Goal: Use online tool/utility: Utilize a website feature to perform a specific function

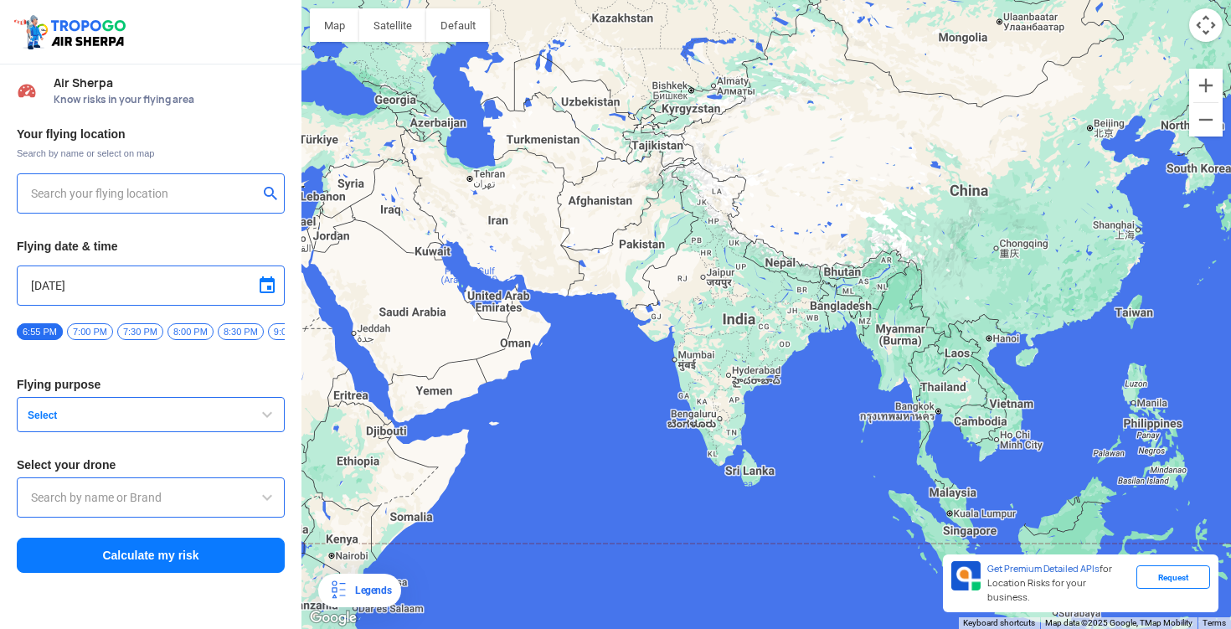
click at [54, 196] on input "text" at bounding box center [144, 193] width 227 height 20
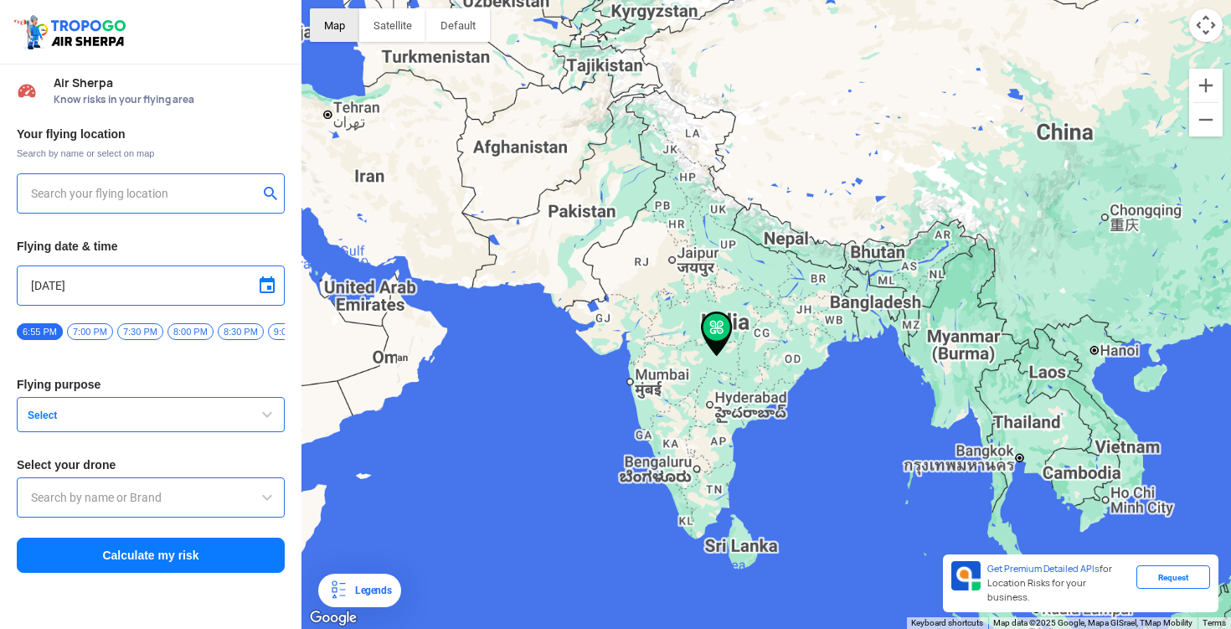
type input "[STREET_ADDRESS]"
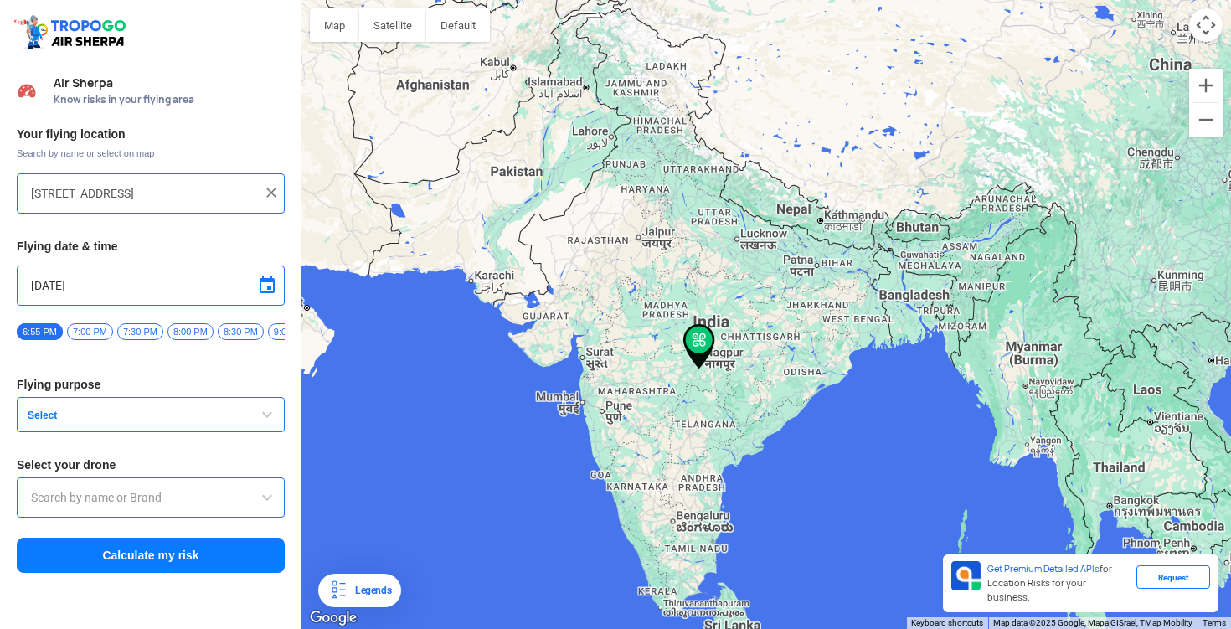
click at [215, 193] on input "[STREET_ADDRESS]" at bounding box center [144, 193] width 227 height 20
click at [274, 191] on img at bounding box center [271, 192] width 17 height 17
click at [195, 191] on input "text" at bounding box center [144, 193] width 227 height 20
type input "[PERSON_NAME] Rd, [PERSON_NAME], [GEOGRAPHIC_DATA], [GEOGRAPHIC_DATA], [GEOGRAP…"
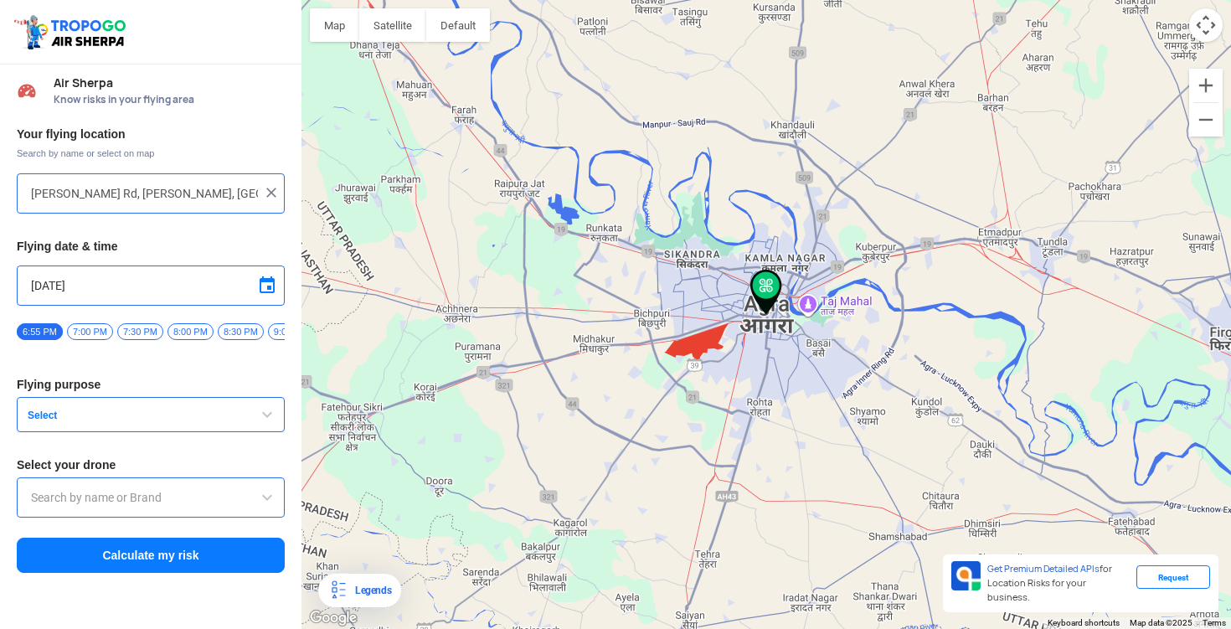
click at [105, 275] on input "[DATE]" at bounding box center [150, 285] width 239 height 20
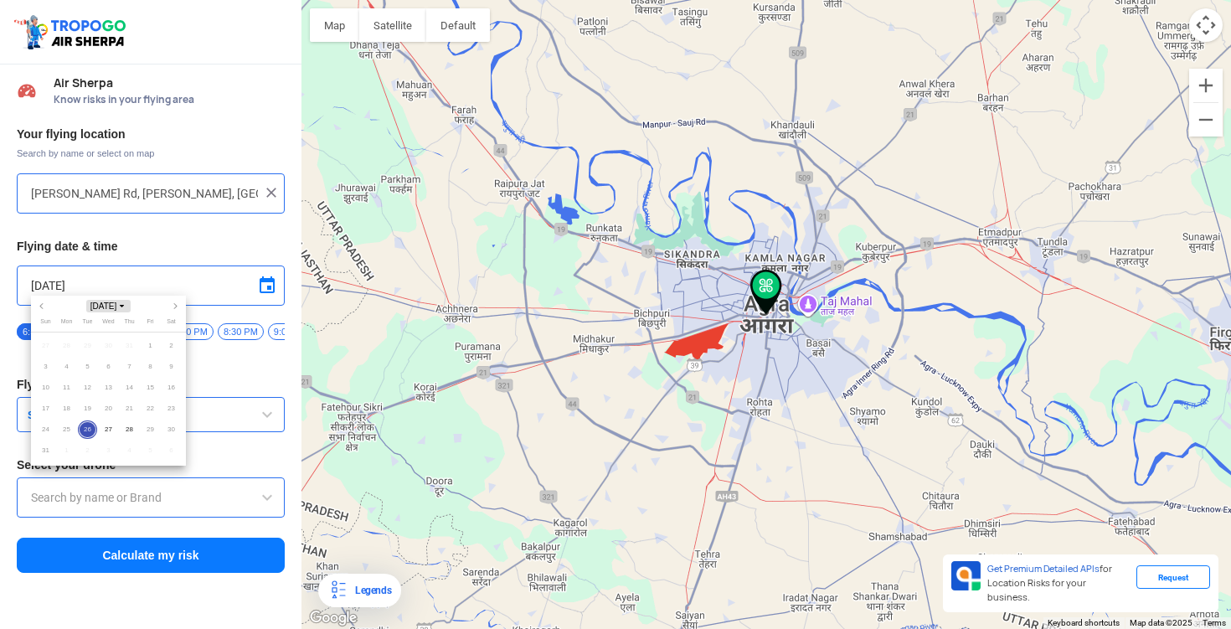
click at [123, 309] on span "Choose month and year" at bounding box center [121, 306] width 8 height 8
click at [75, 395] on span "2025" at bounding box center [67, 396] width 36 height 16
click at [64, 390] on span "Oct" at bounding box center [60, 394] width 44 height 19
click at [110, 308] on span "[DATE]" at bounding box center [108, 306] width 44 height 13
click at [73, 396] on span "2025" at bounding box center [67, 396] width 36 height 16
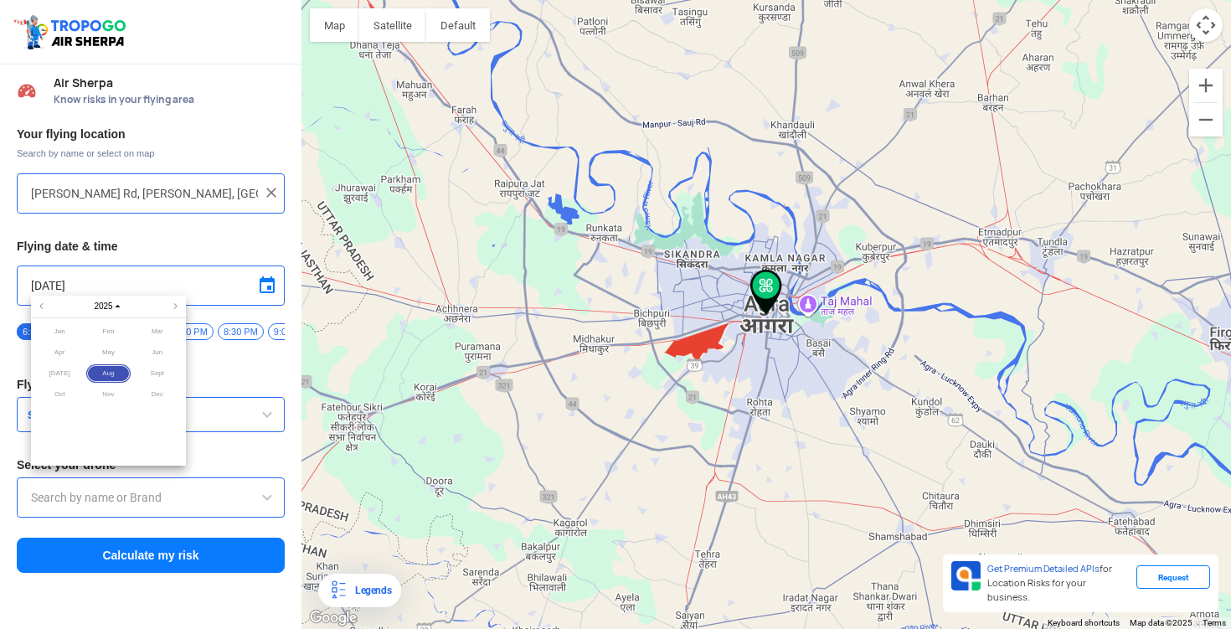
click at [59, 393] on span "Oct" at bounding box center [60, 394] width 44 height 19
click at [134, 429] on span "28" at bounding box center [129, 429] width 19 height 19
type input "[DATE]"
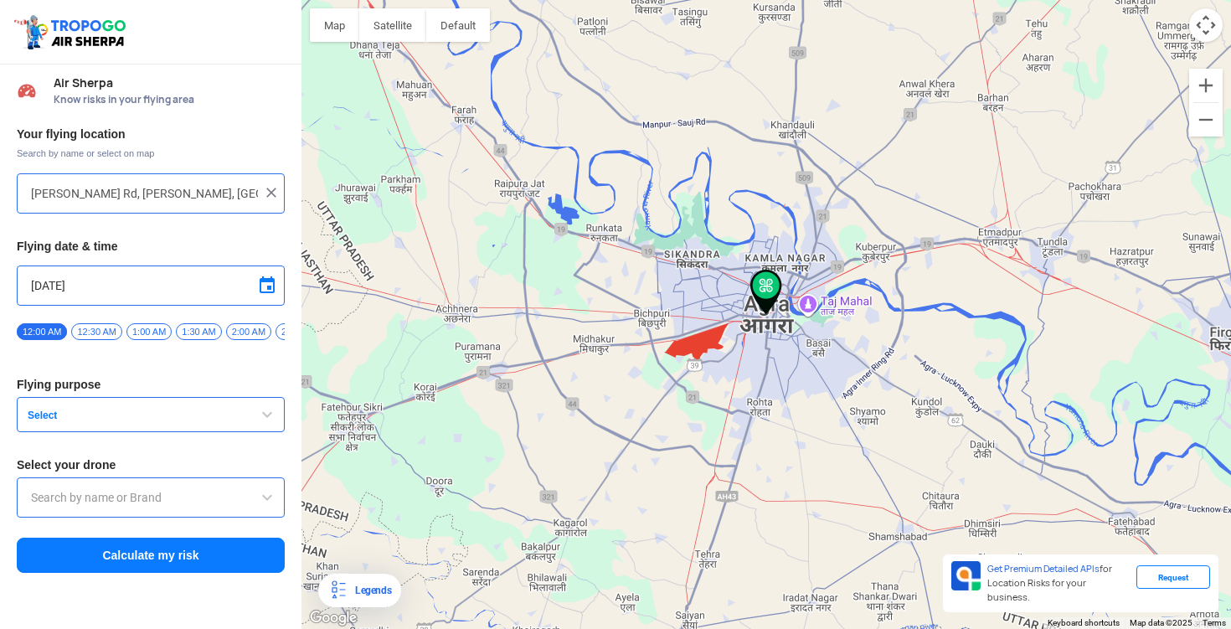
click at [266, 281] on span at bounding box center [267, 285] width 20 height 20
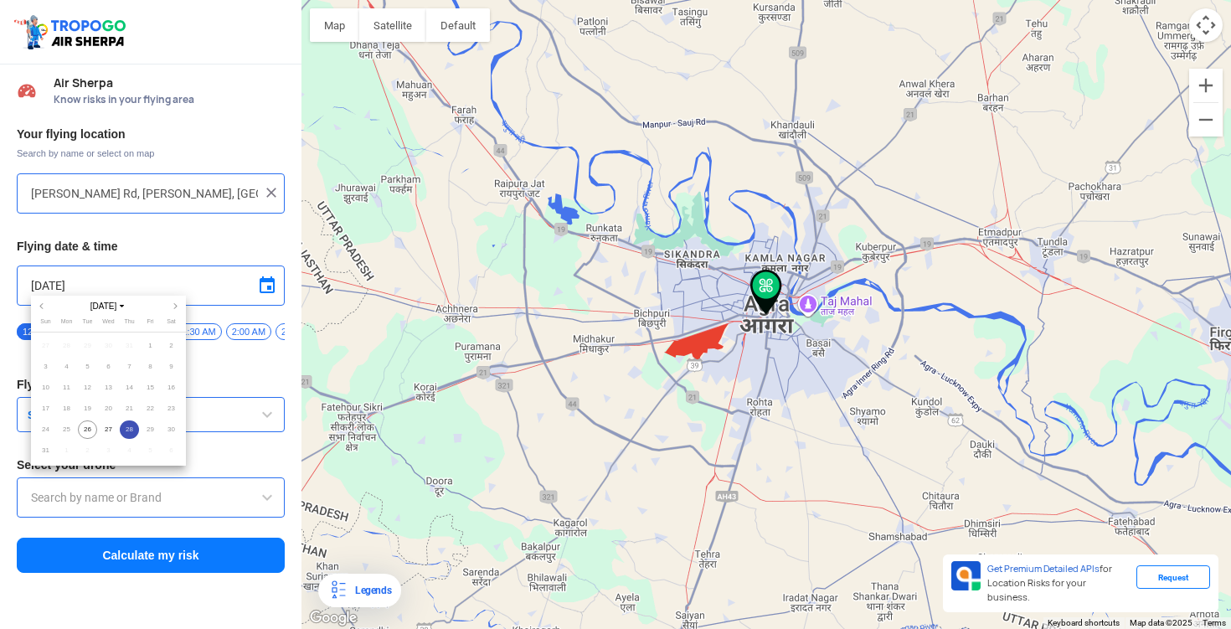
click at [248, 356] on div at bounding box center [615, 314] width 1231 height 629
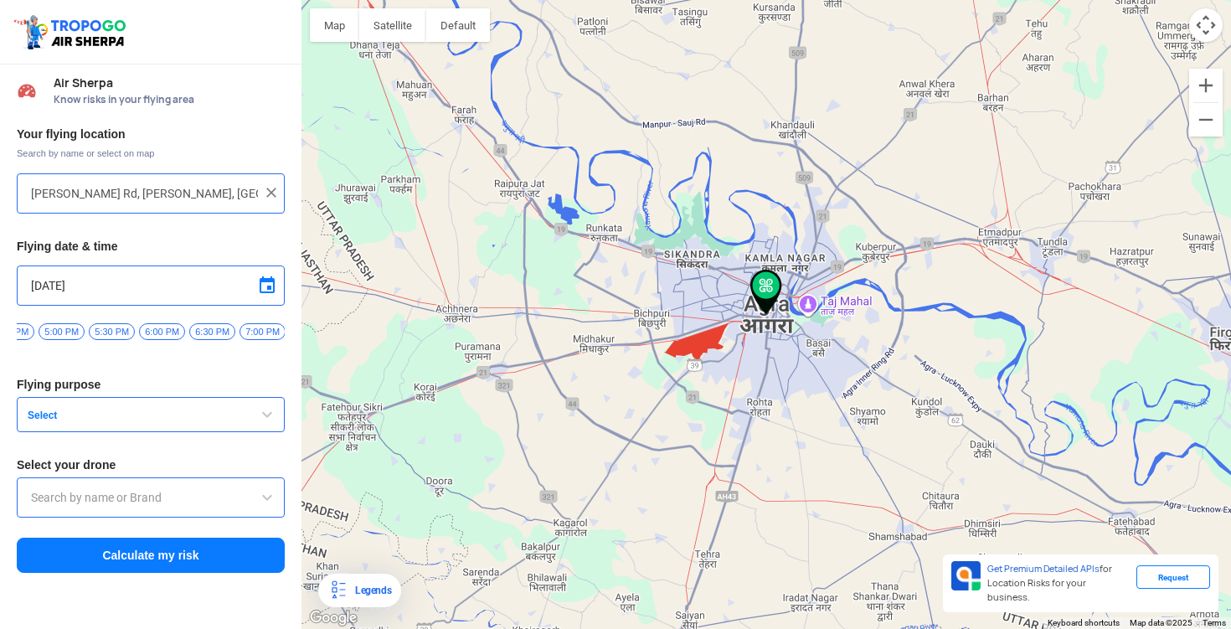
scroll to position [0, 1736]
click at [112, 328] on span "5:30 PM" at bounding box center [89, 331] width 46 height 17
click at [153, 412] on button "Select" at bounding box center [151, 414] width 268 height 35
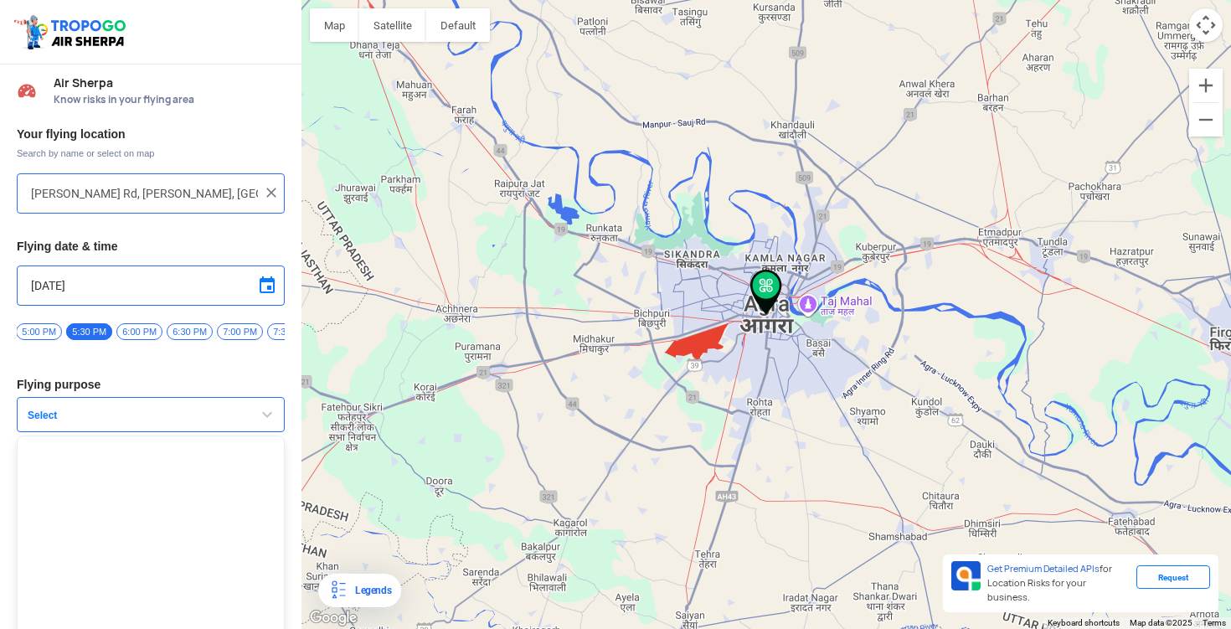
scroll to position [23, 0]
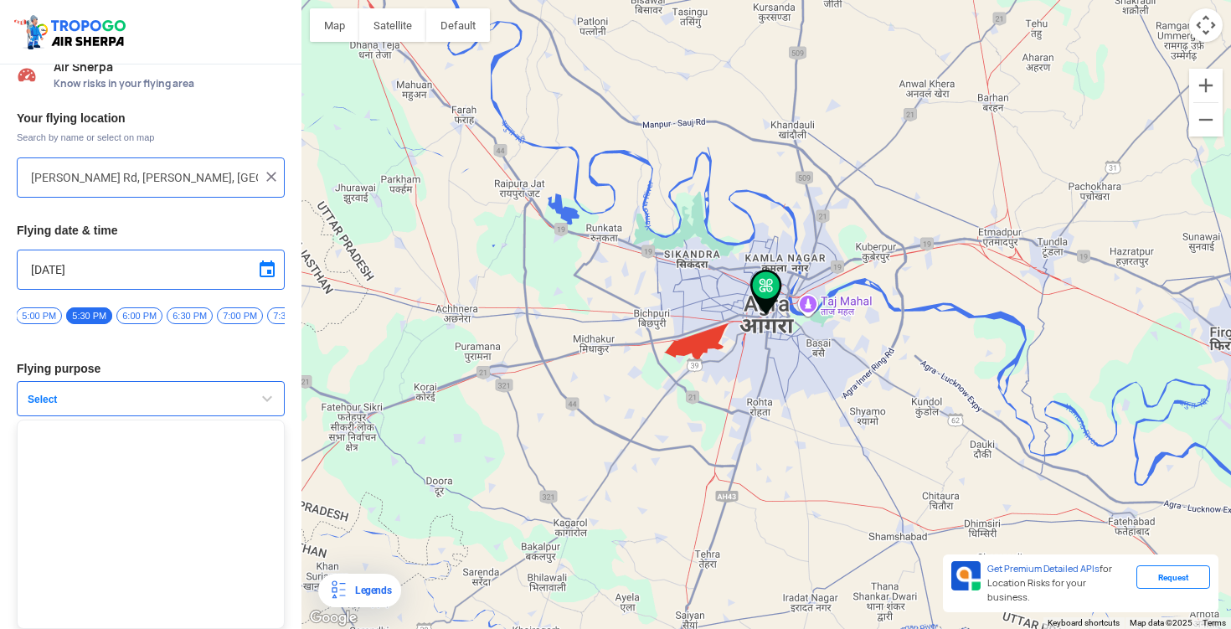
click at [159, 414] on button "Select" at bounding box center [151, 398] width 268 height 35
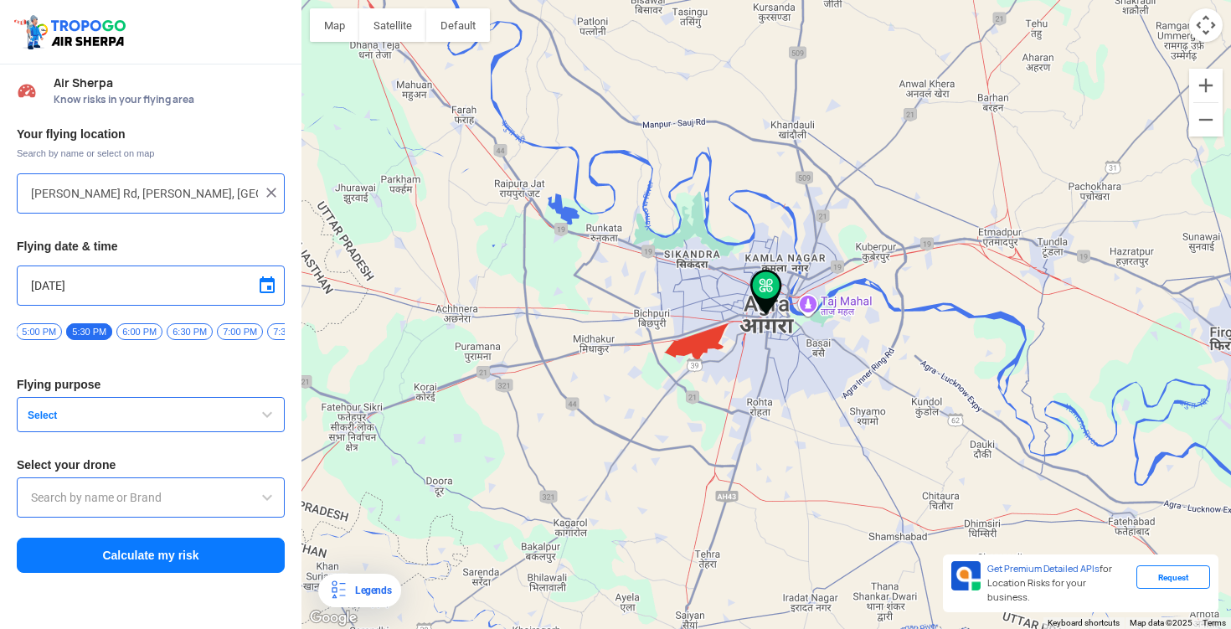
scroll to position [0, 0]
click at [144, 429] on button "Select" at bounding box center [151, 414] width 268 height 35
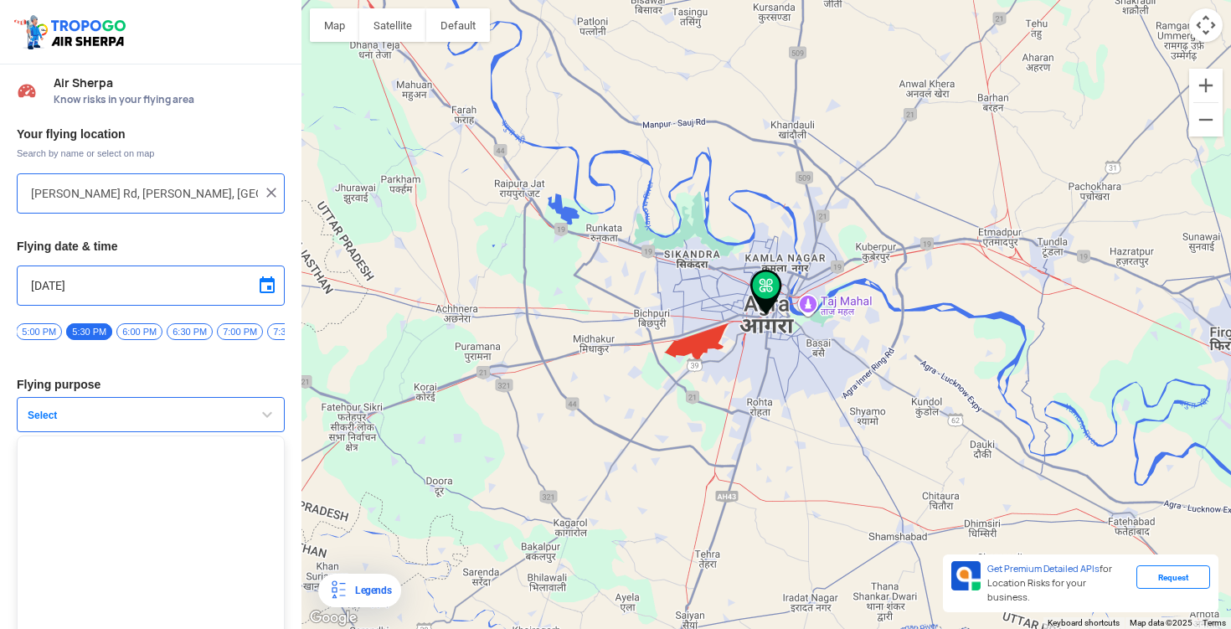
scroll to position [23, 0]
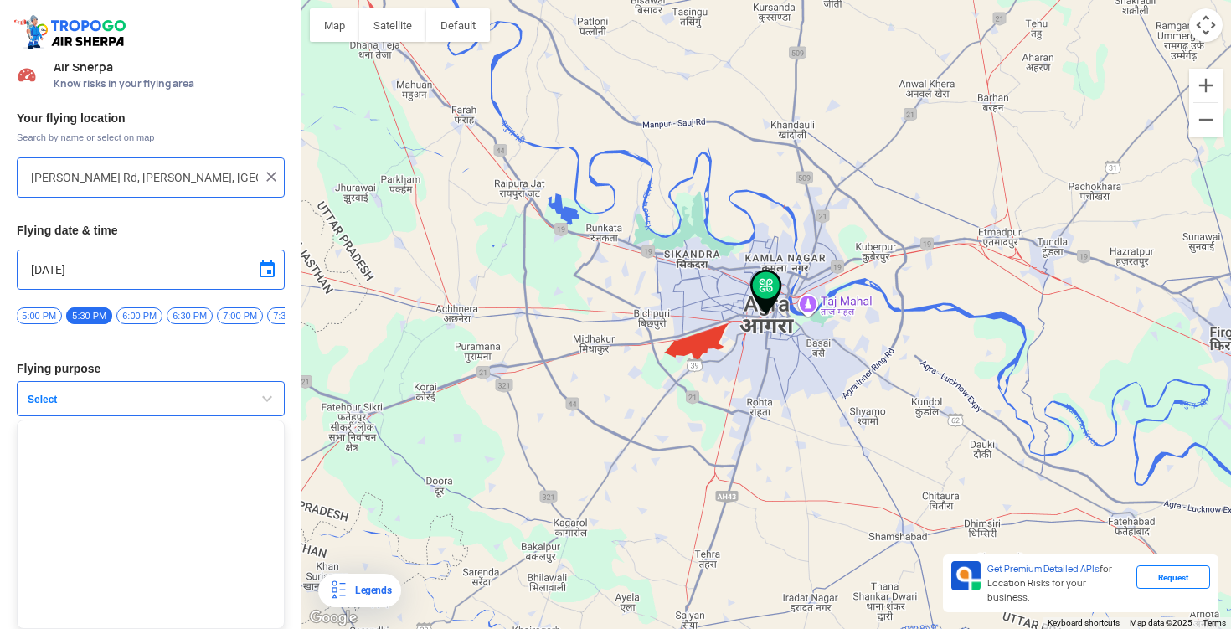
click at [156, 342] on div "Your flying location Search by name or select on map [PERSON_NAME][GEOGRAPHIC_D…" at bounding box center [150, 334] width 301 height 465
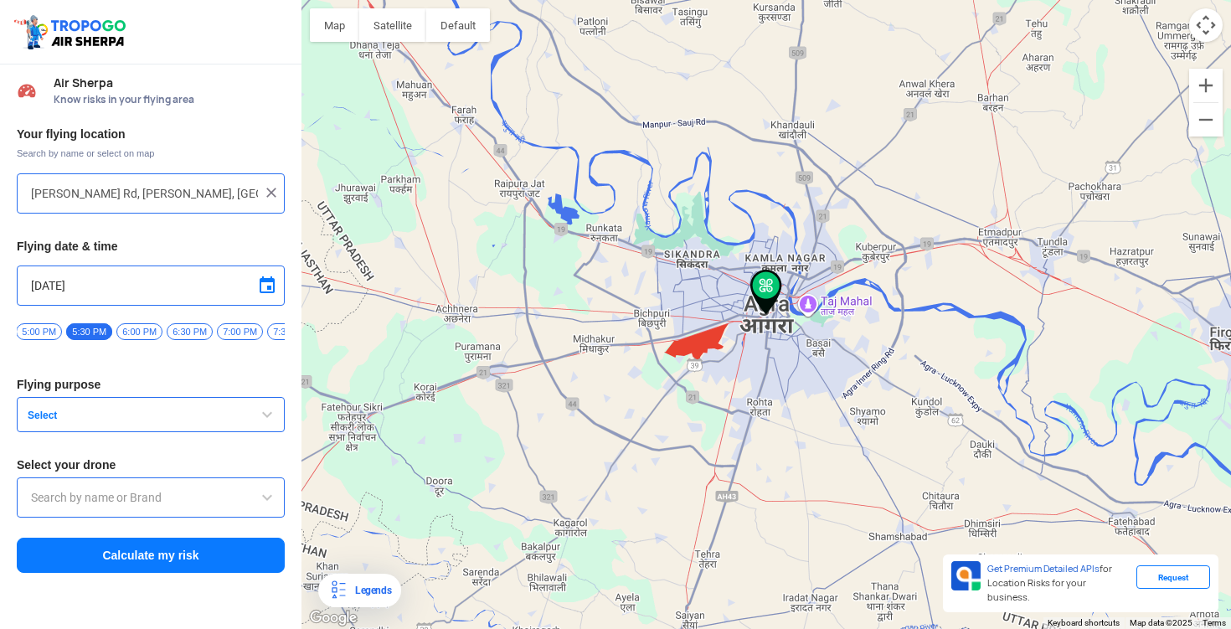
click at [80, 496] on input "text" at bounding box center [150, 497] width 239 height 20
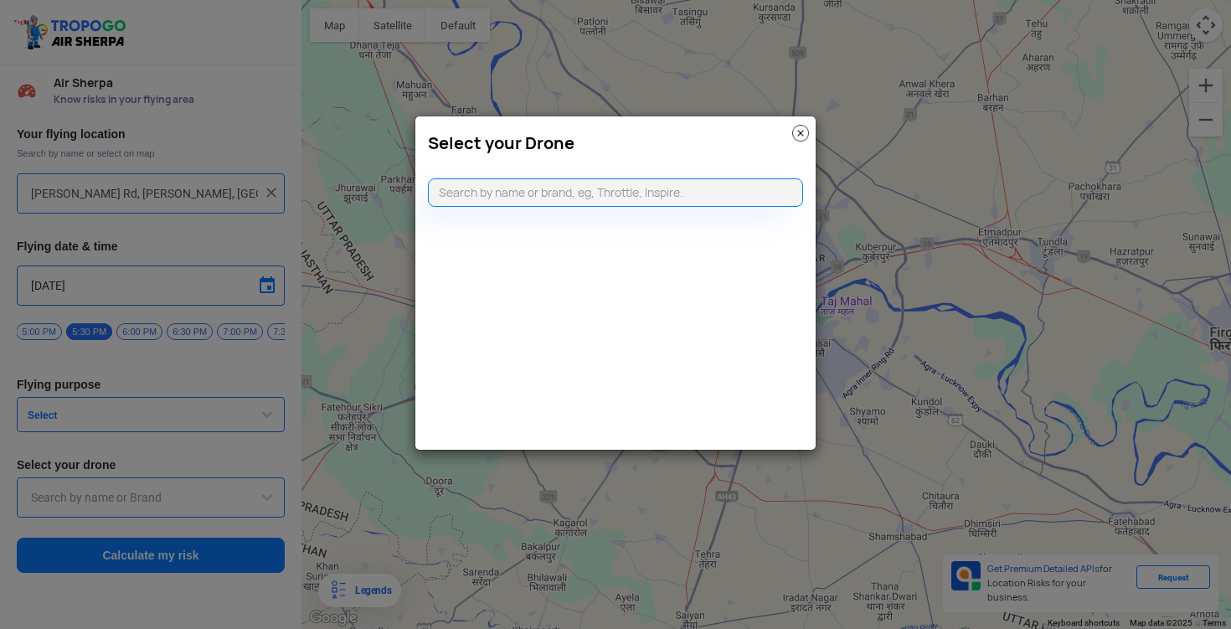
click at [796, 130] on img at bounding box center [800, 133] width 17 height 17
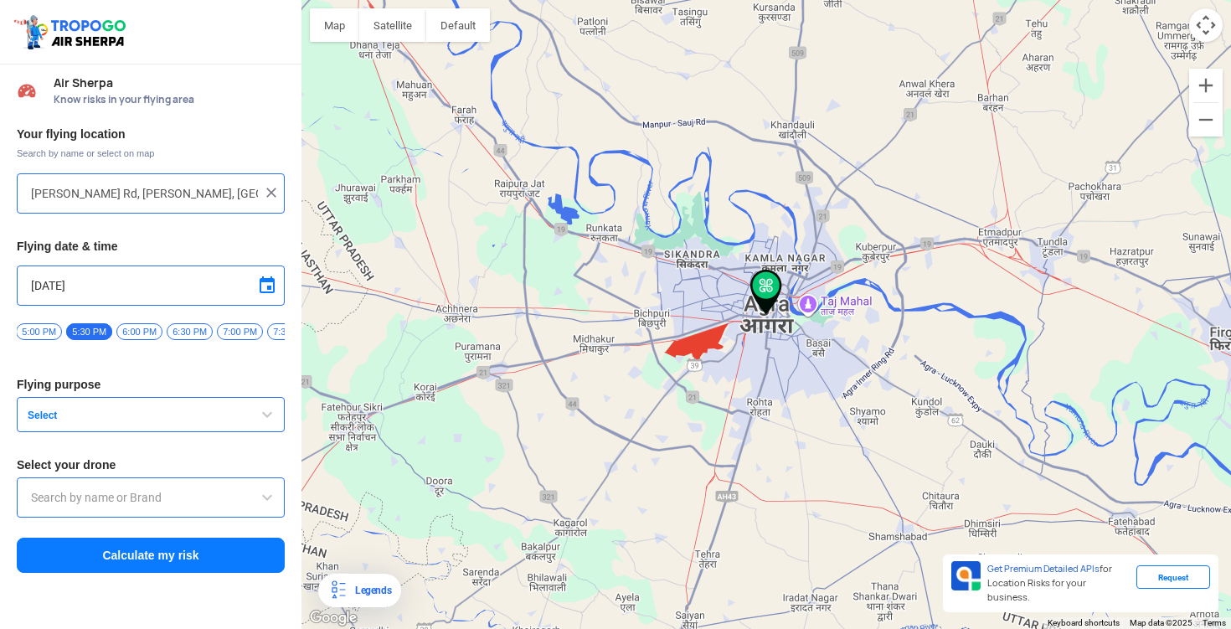
click at [161, 572] on button "Calculate my risk" at bounding box center [151, 554] width 268 height 35
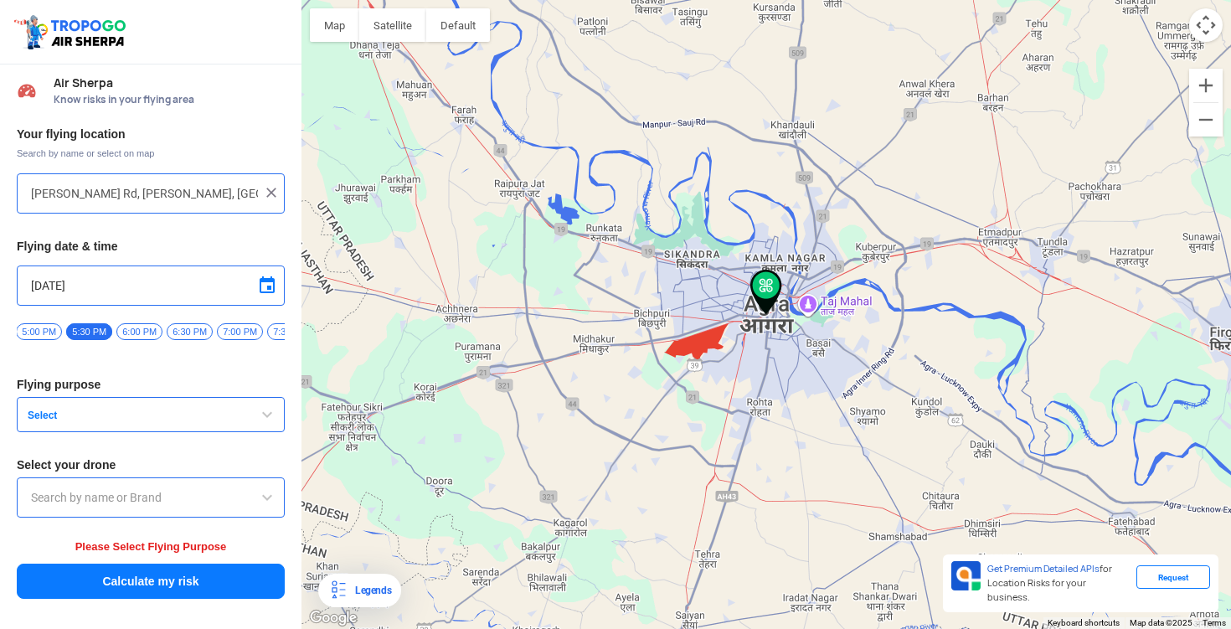
click at [162, 412] on button "Select" at bounding box center [151, 414] width 268 height 35
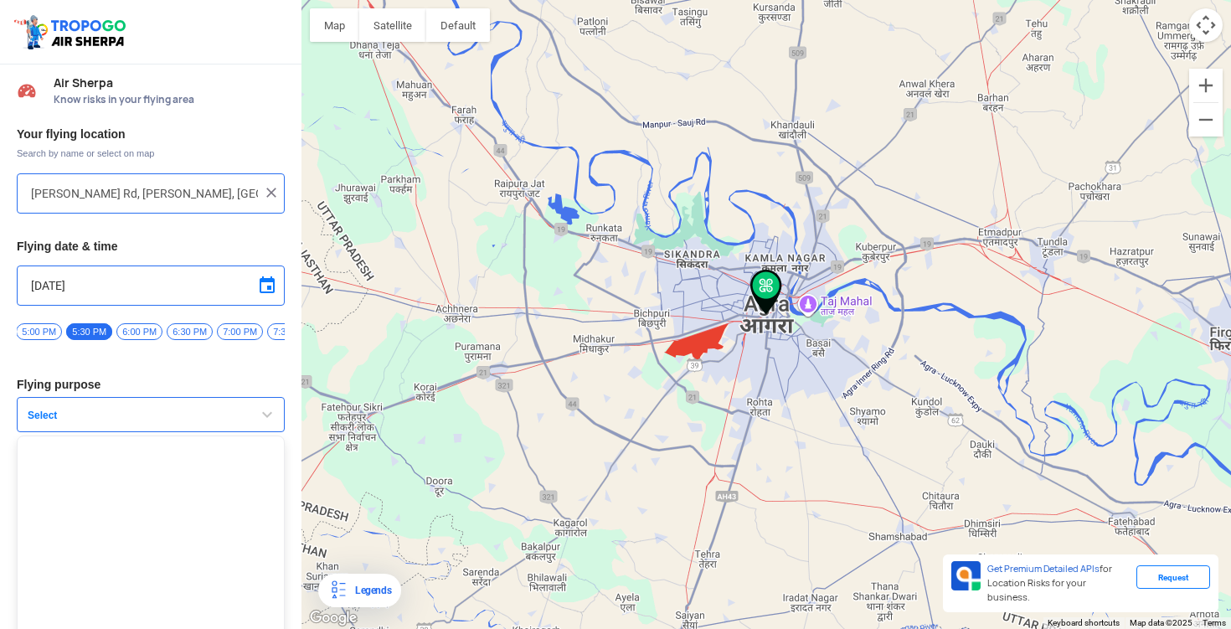
click at [41, 422] on span "Select" at bounding box center [125, 415] width 209 height 13
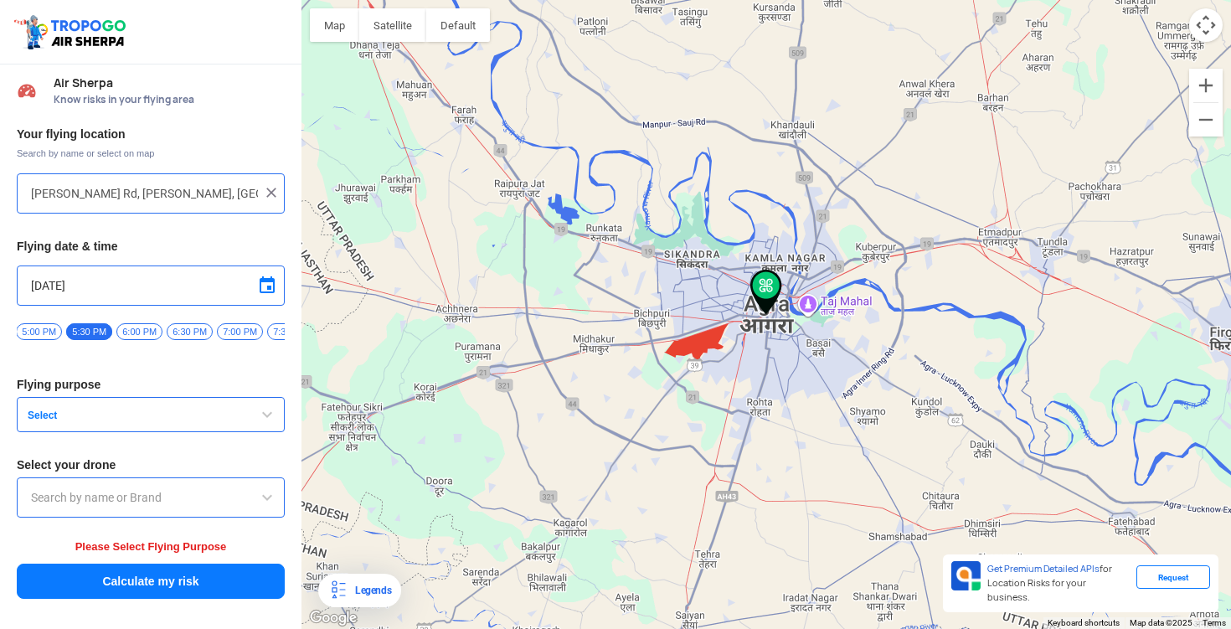
click at [41, 422] on span "Select" at bounding box center [125, 415] width 209 height 13
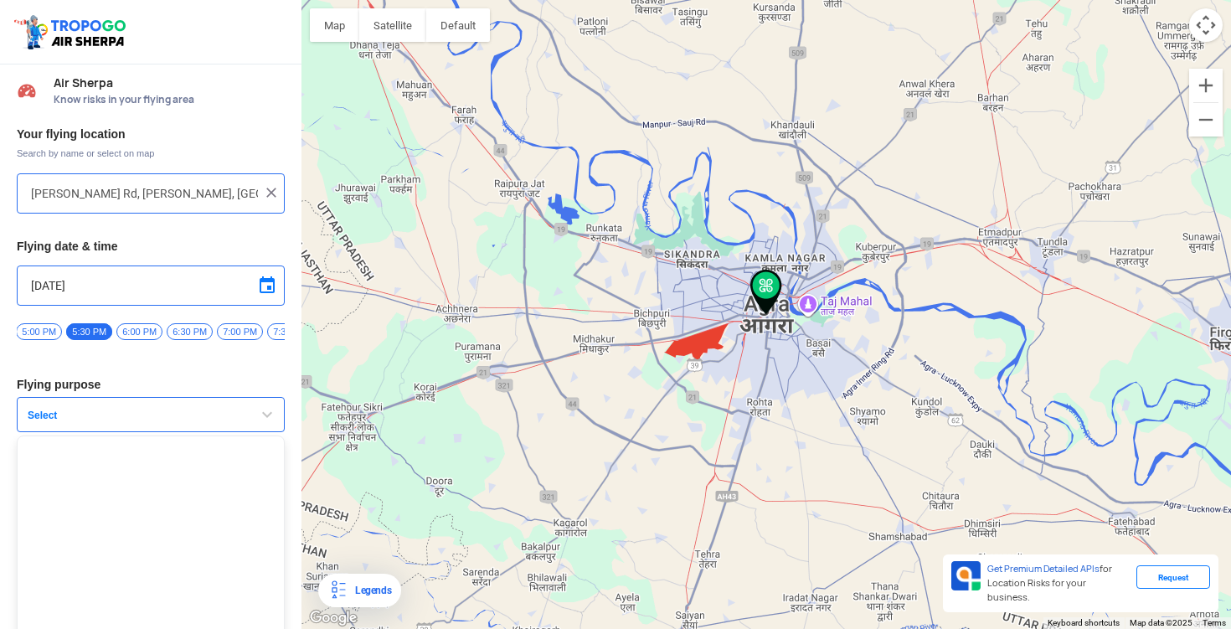
scroll to position [23, 0]
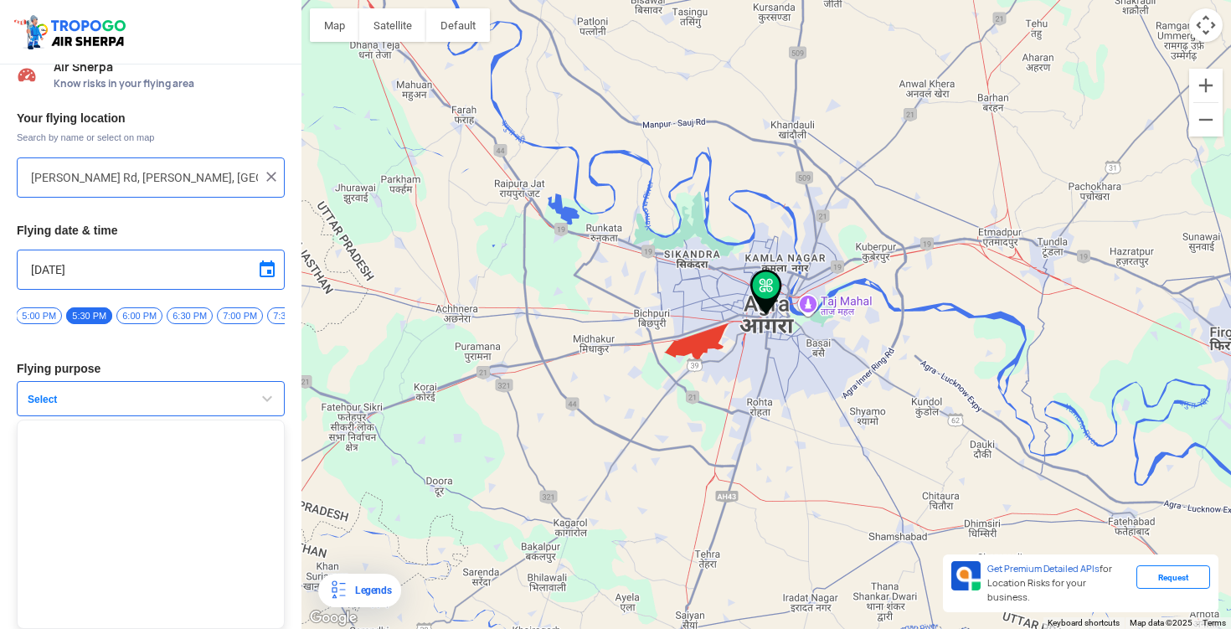
click at [80, 359] on div "Your flying location Search by name or select on map [PERSON_NAME][GEOGRAPHIC_D…" at bounding box center [150, 347] width 301 height 491
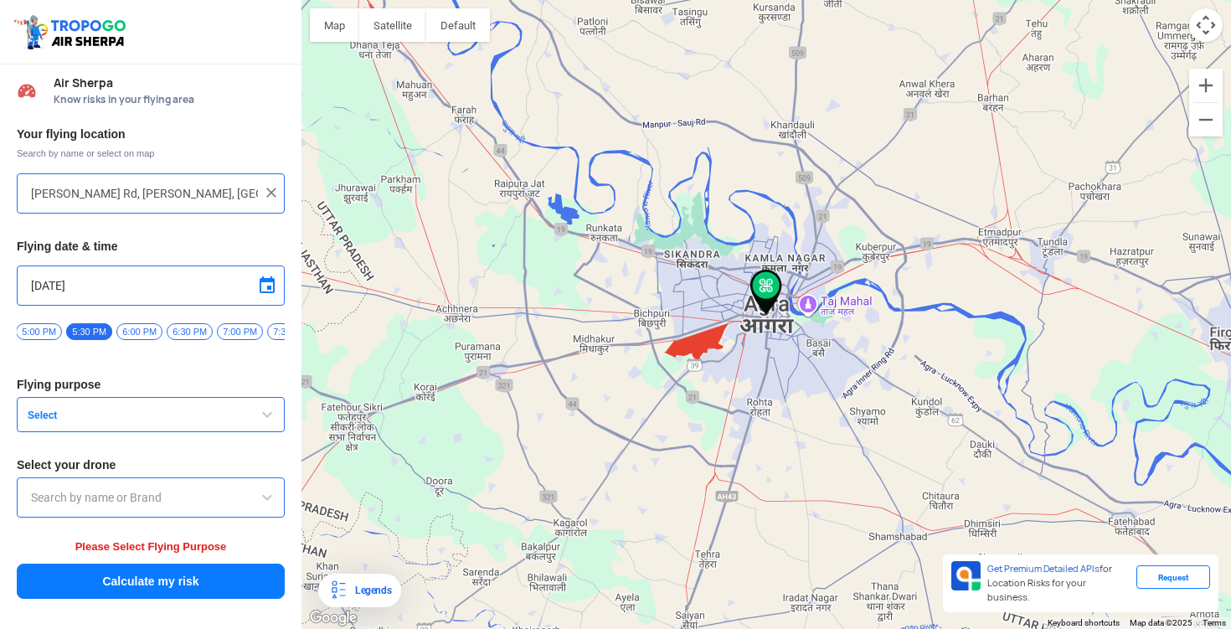
click at [268, 432] on button "Select" at bounding box center [151, 414] width 268 height 35
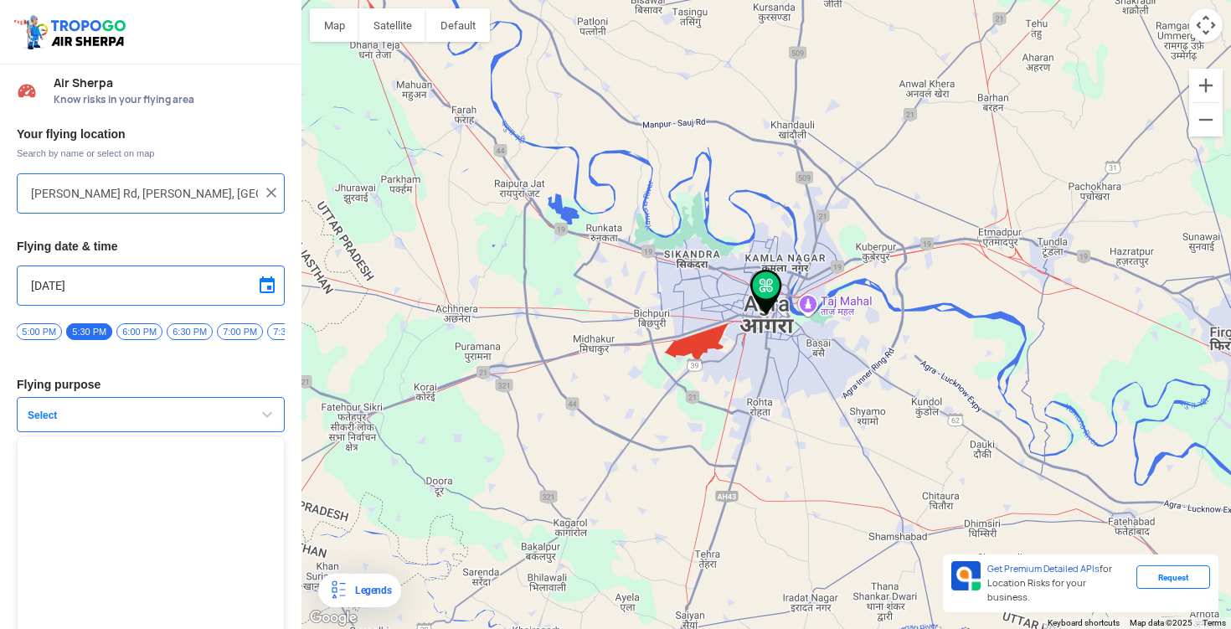
click at [125, 556] on ul at bounding box center [151, 539] width 268 height 209
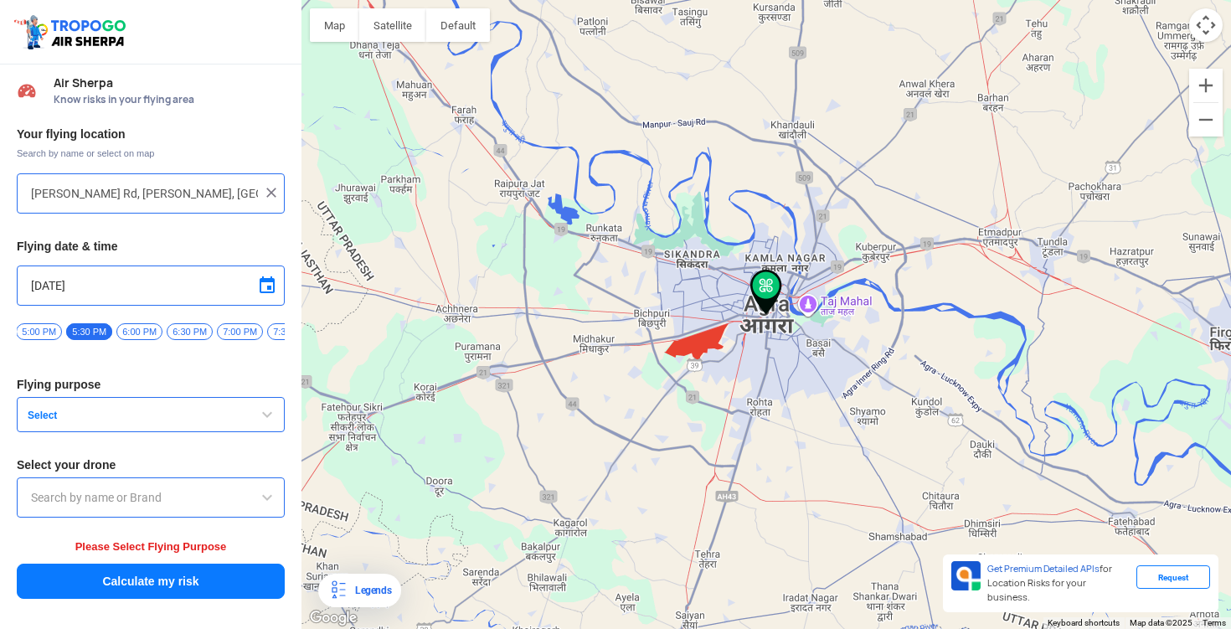
click at [125, 553] on span "Please Select Flying Purpose" at bounding box center [151, 546] width 152 height 13
click at [206, 414] on button "Select" at bounding box center [151, 414] width 268 height 35
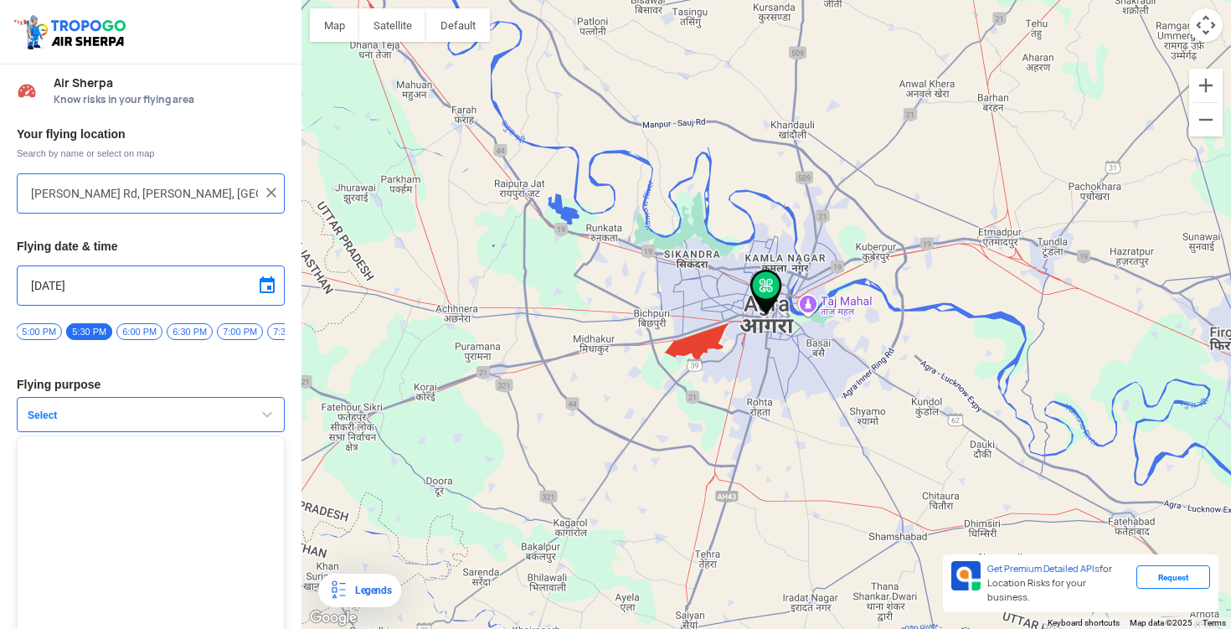
click at [108, 491] on ul at bounding box center [151, 539] width 268 height 209
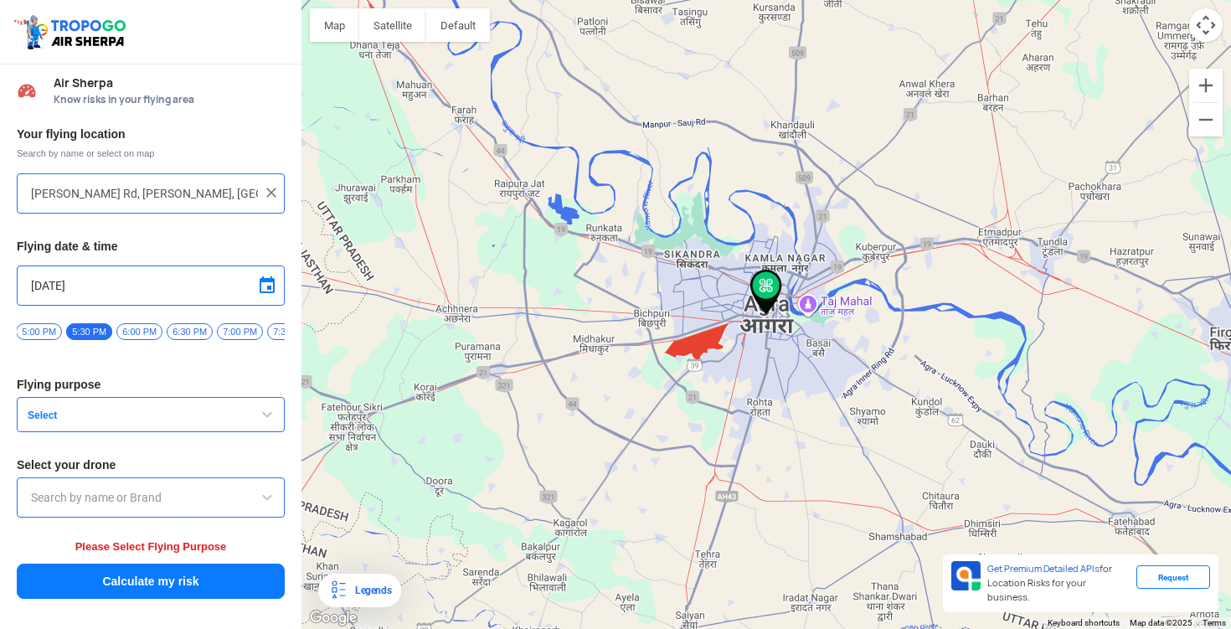
click at [124, 422] on span "Select" at bounding box center [125, 415] width 209 height 13
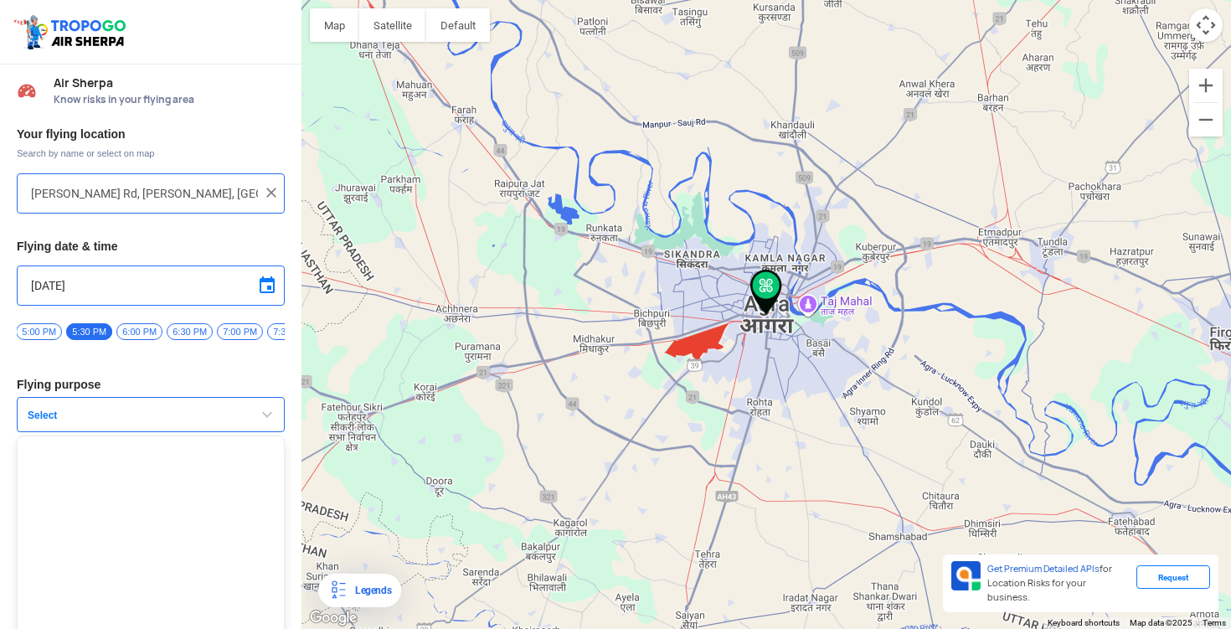
scroll to position [23, 0]
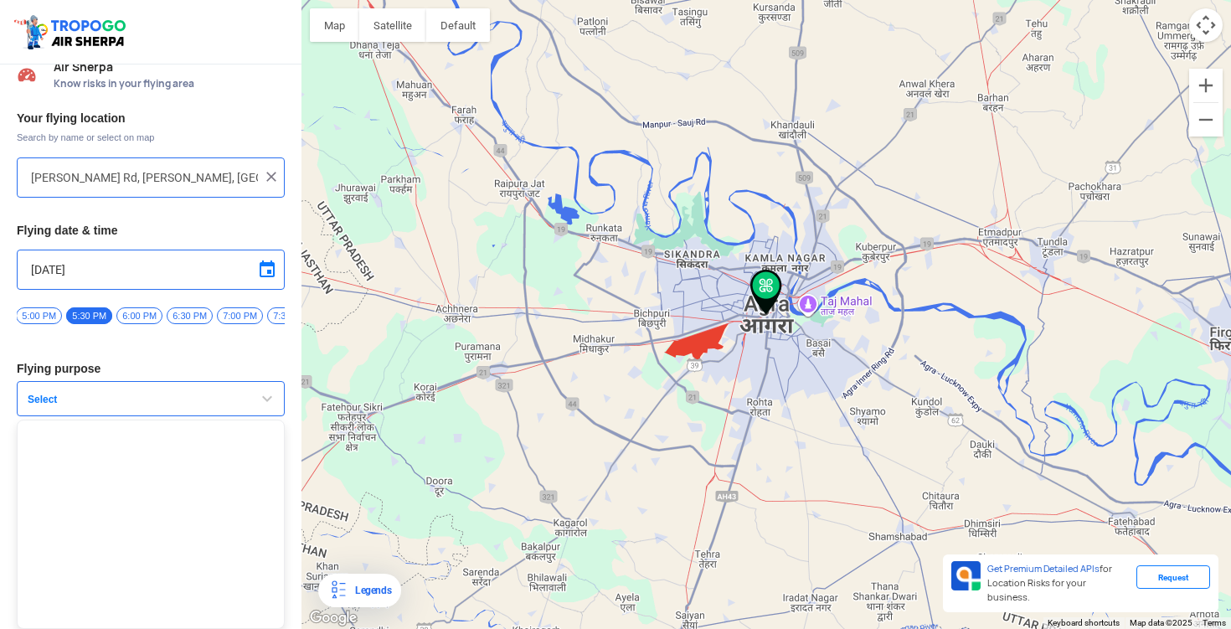
click at [103, 545] on ul at bounding box center [151, 523] width 268 height 209
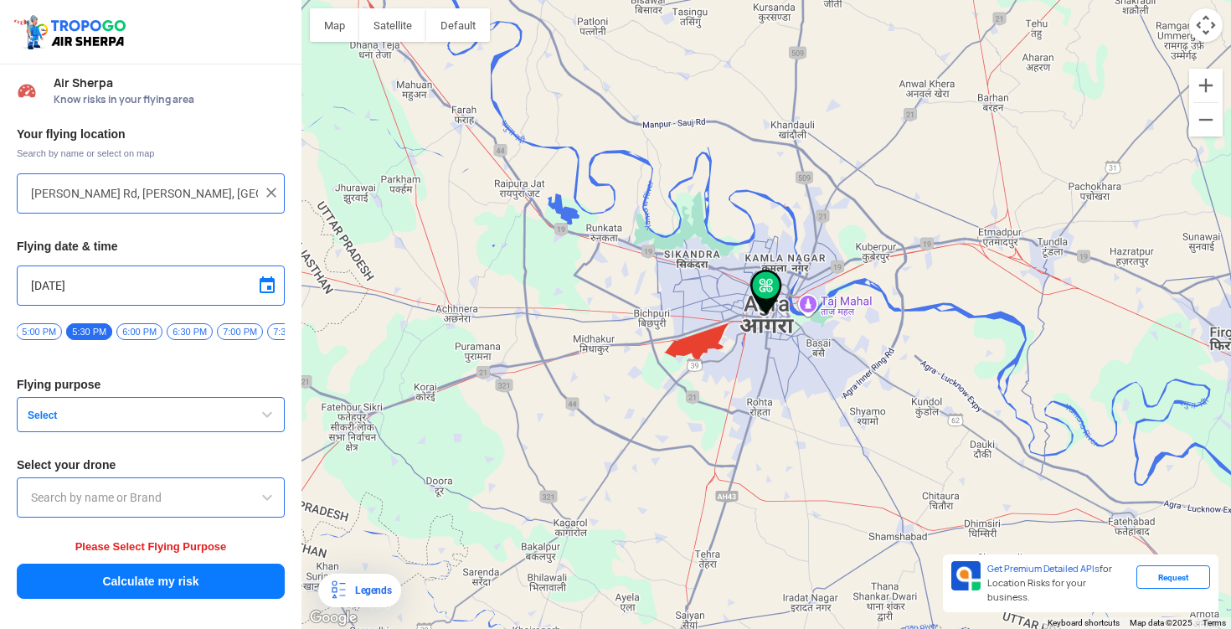
click at [192, 414] on button "Select" at bounding box center [151, 414] width 268 height 35
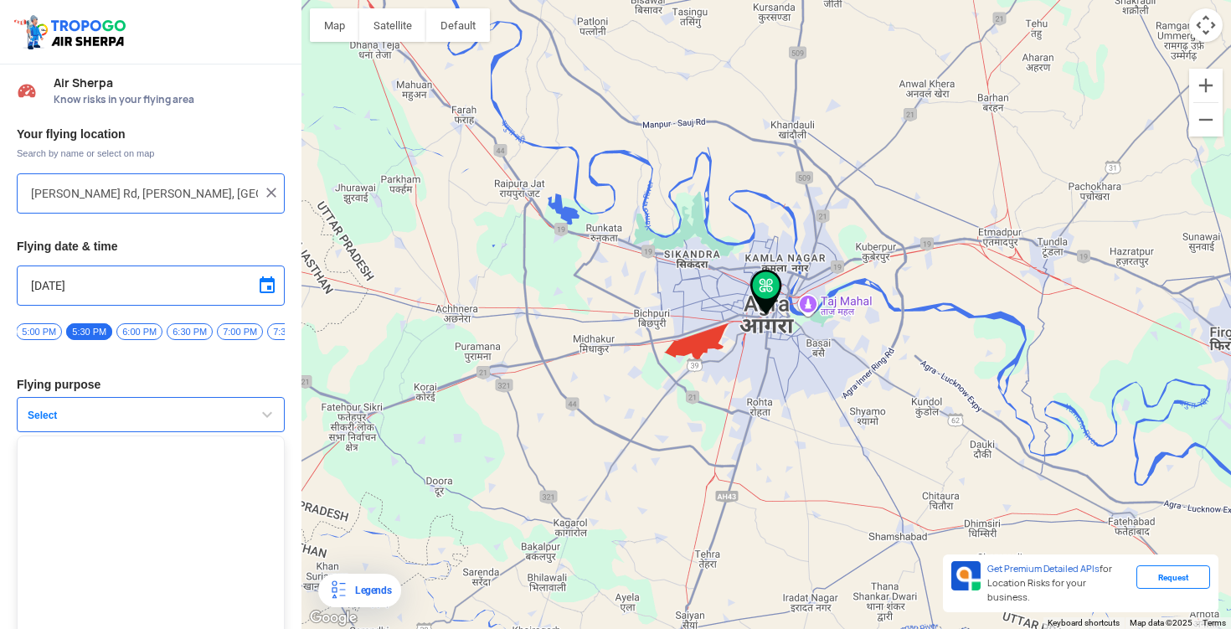
click at [123, 542] on ul at bounding box center [151, 539] width 268 height 209
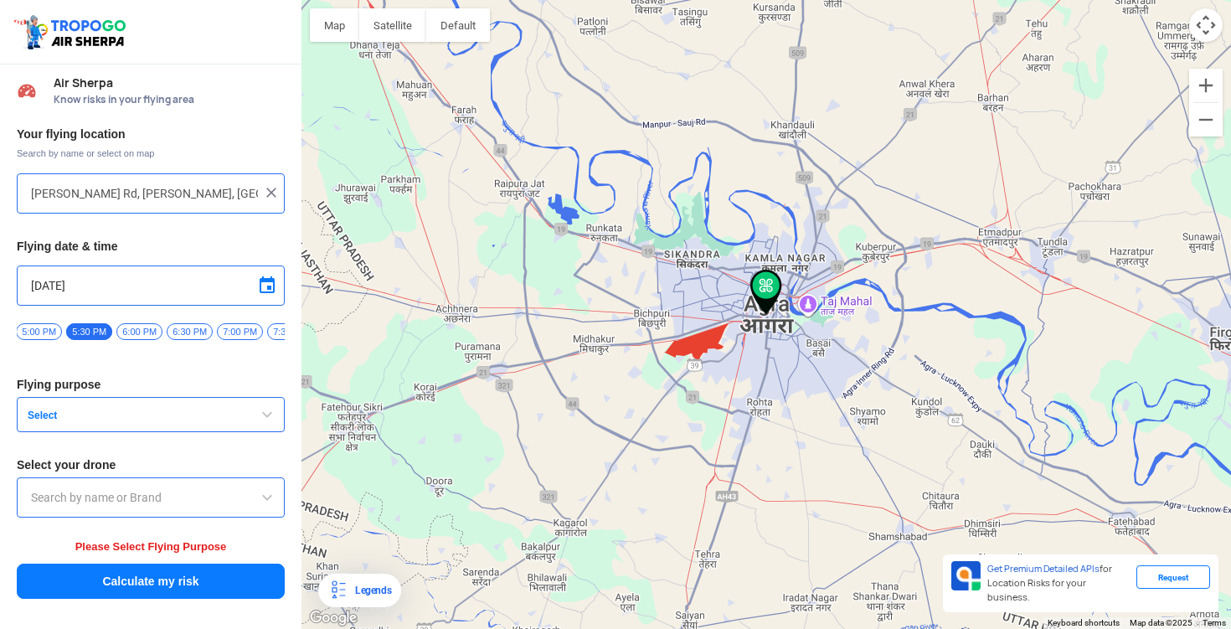
click at [168, 497] on input "text" at bounding box center [150, 497] width 239 height 20
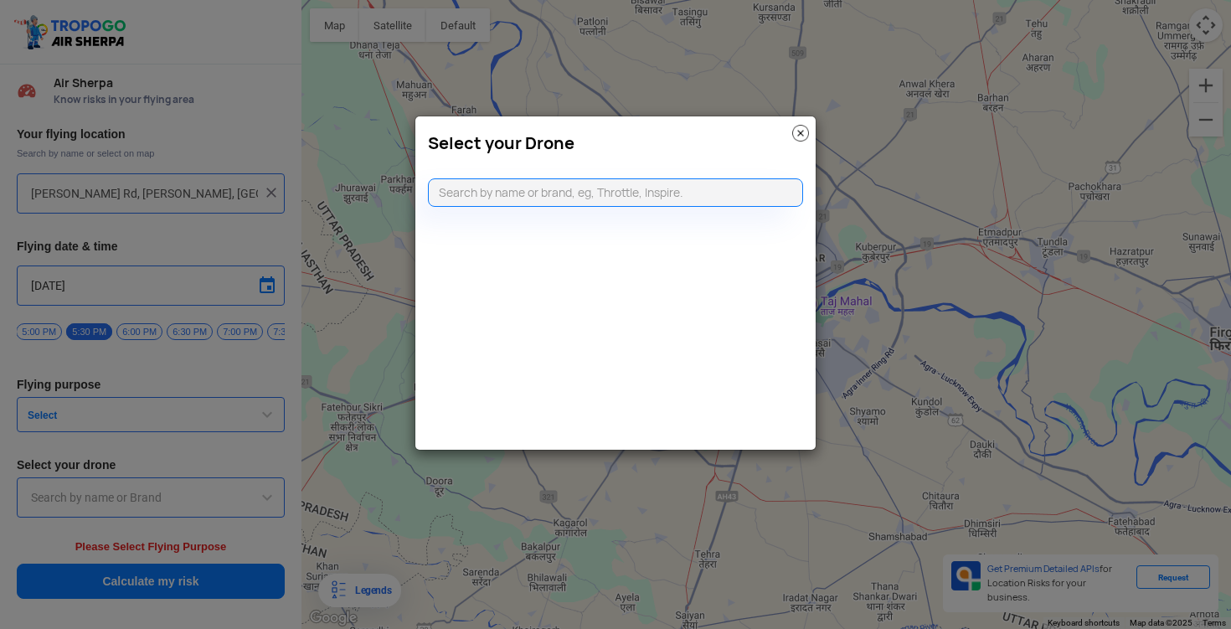
click at [218, 424] on modal-container "Select your Drone" at bounding box center [615, 314] width 1231 height 629
click at [801, 134] on img at bounding box center [800, 133] width 17 height 17
